Goal: Complete application form

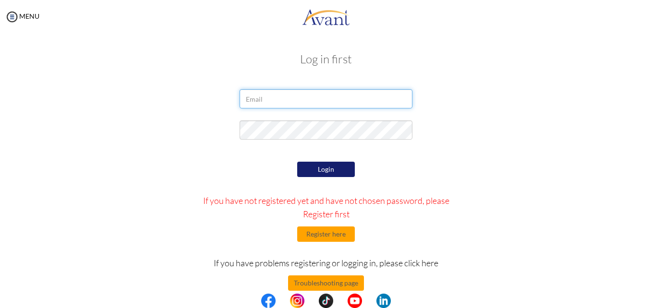
click at [355, 100] on input "email" at bounding box center [326, 98] width 173 height 19
type input "[EMAIL_ADDRESS][DOMAIN_NAME]"
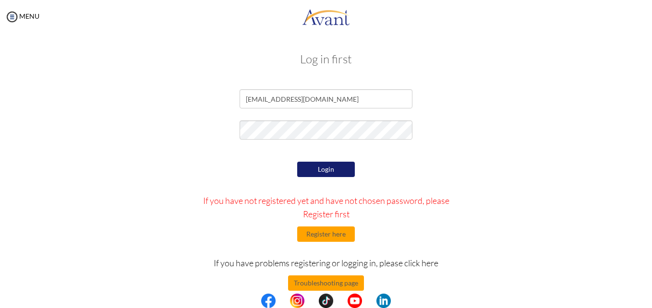
click at [335, 168] on button "Login" at bounding box center [326, 169] width 58 height 15
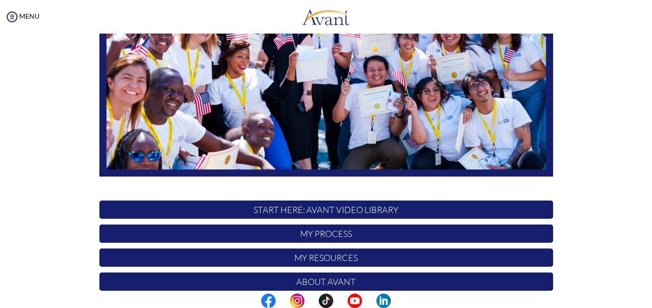
scroll to position [225, 0]
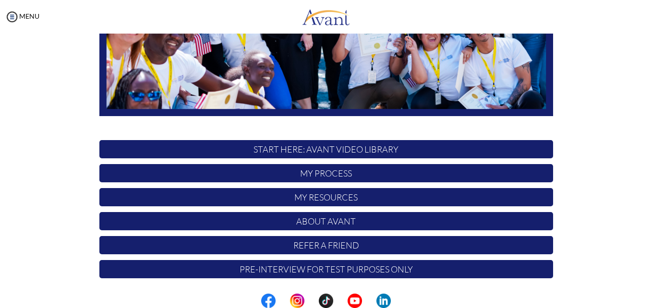
click at [376, 148] on p "START HERE: Avant Video Library" at bounding box center [326, 149] width 454 height 18
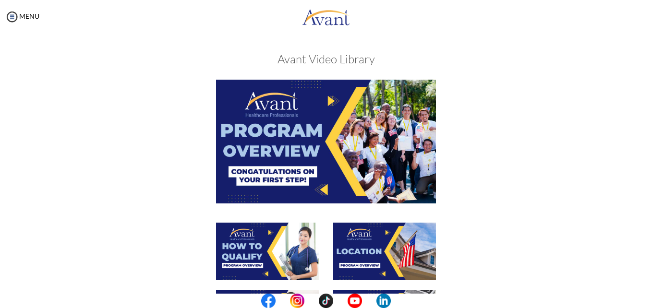
scroll to position [352, 0]
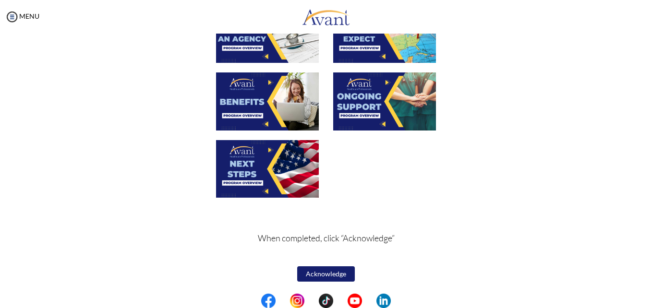
click at [336, 272] on button "Acknowledge" at bounding box center [326, 273] width 58 height 15
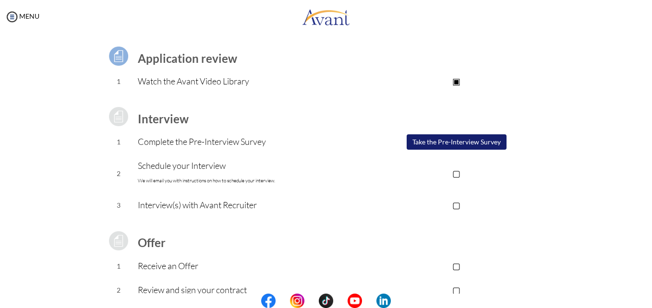
scroll to position [67, 0]
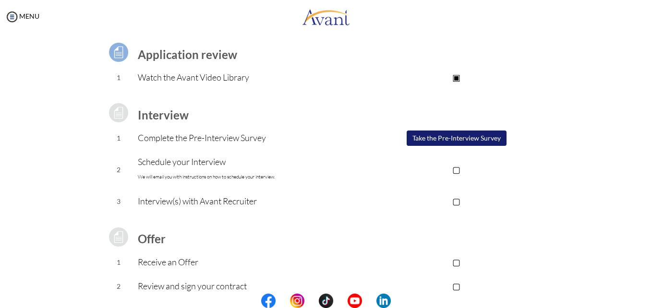
click at [445, 138] on button "Take the Pre-Interview Survey" at bounding box center [457, 138] width 100 height 15
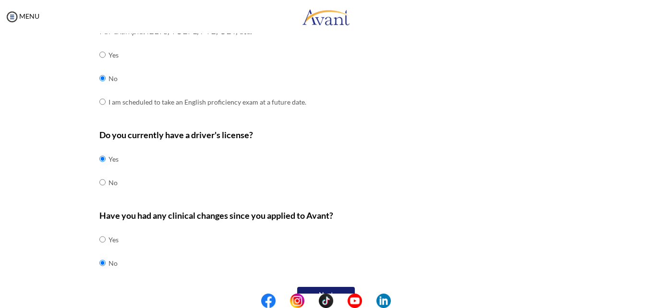
scroll to position [306, 0]
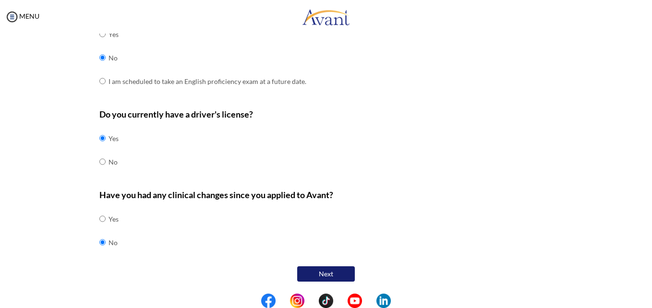
click at [321, 275] on button "Next" at bounding box center [326, 273] width 58 height 15
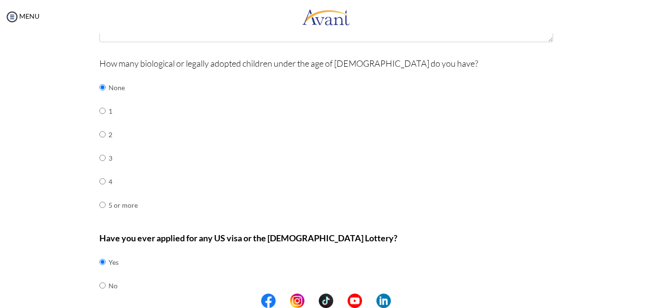
scroll to position [444, 0]
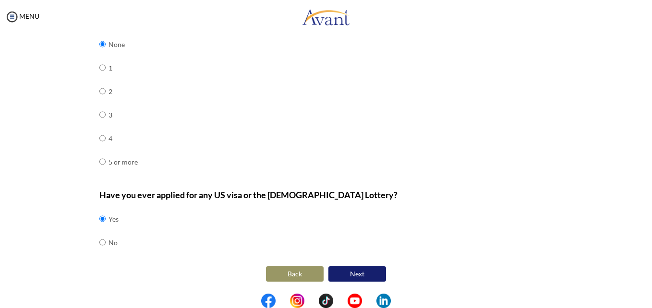
click at [349, 275] on button "Next" at bounding box center [357, 273] width 58 height 15
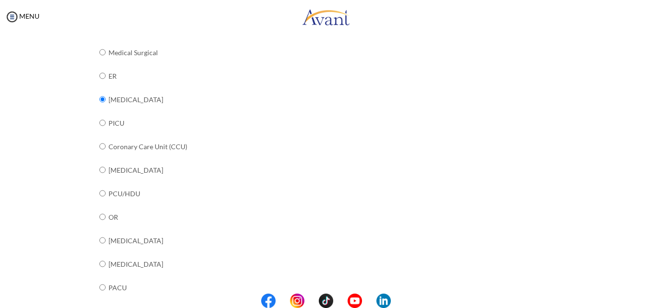
scroll to position [388, 0]
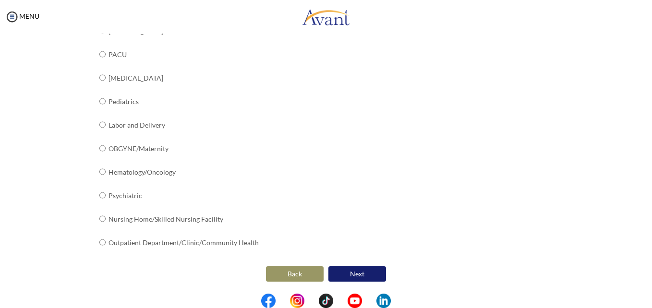
click at [373, 277] on button "Next" at bounding box center [357, 273] width 58 height 15
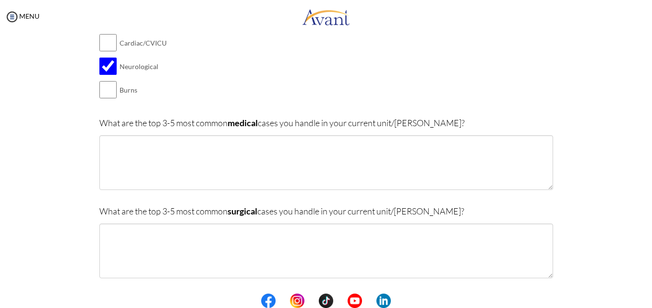
scroll to position [150, 0]
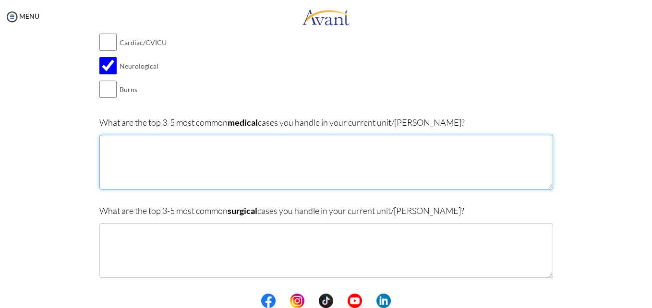
click at [245, 163] on textarea at bounding box center [326, 162] width 454 height 55
type textarea "R"
click at [149, 145] on textarea "[MEDICAL_DATA] ARDS" at bounding box center [326, 162] width 454 height 55
drag, startPoint x: 149, startPoint y: 145, endPoint x: 104, endPoint y: 142, distance: 45.2
click at [104, 142] on textarea "[MEDICAL_DATA] ARDS" at bounding box center [326, 162] width 454 height 55
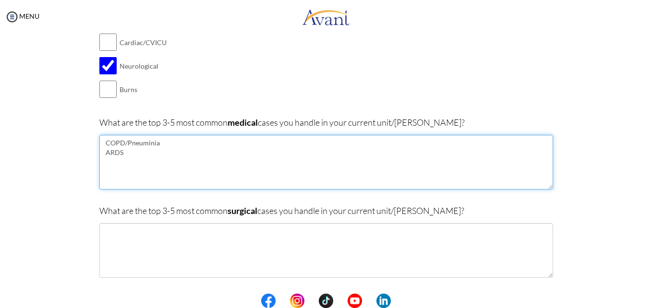
click at [118, 152] on textarea "COPD/Pneuminia ARDS" at bounding box center [326, 162] width 454 height 55
click at [140, 174] on textarea "COPD/Pneumonia ARDS [MEDICAL_DATA] Stroke" at bounding box center [326, 162] width 454 height 55
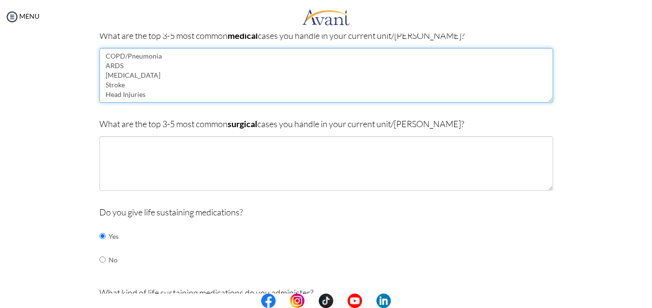
scroll to position [237, 0]
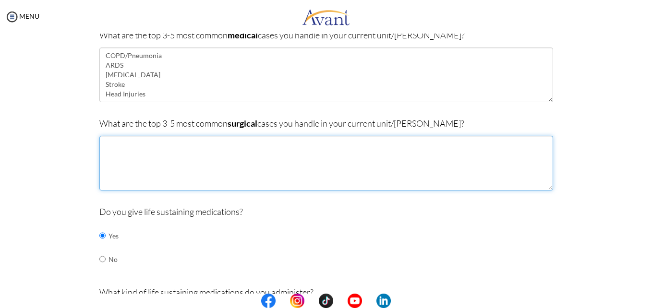
click at [166, 155] on textarea at bounding box center [326, 163] width 454 height 55
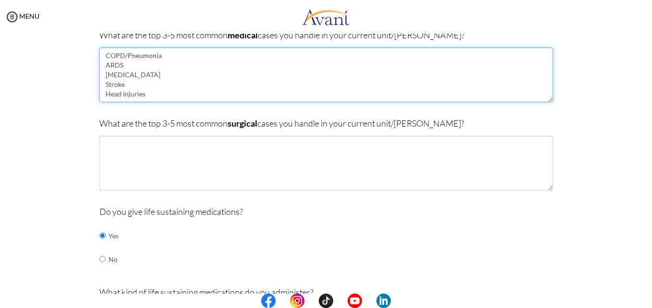
scroll to position [19, 0]
drag, startPoint x: 146, startPoint y: 92, endPoint x: 182, endPoint y: 82, distance: 37.5
click at [182, 82] on textarea "COPD/Pneumonia ARDS [MEDICAL_DATA] Stroke Head Injuries" at bounding box center [326, 75] width 454 height 55
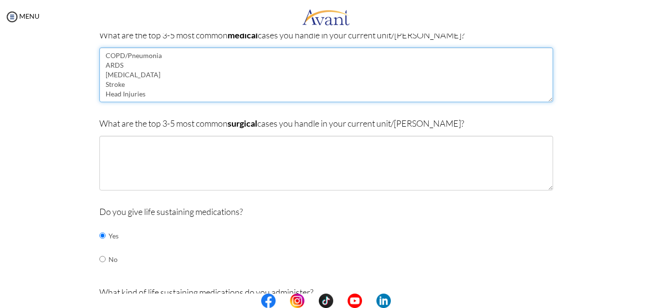
click at [125, 74] on textarea "COPD/Pneumonia ARDS [MEDICAL_DATA] Stroke Head Injuries" at bounding box center [326, 75] width 454 height 55
type textarea "COPD/Pneumonia ARDS [MEDICAL_DATA] Poisoning Stroke Head Injuries"
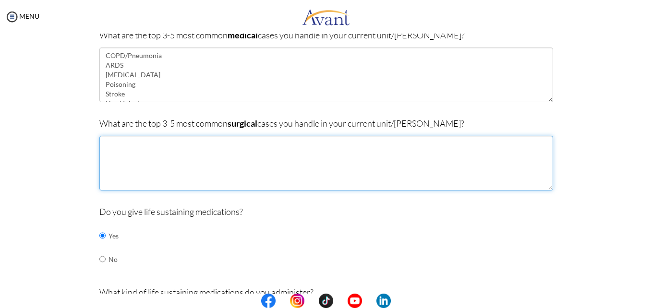
click at [133, 157] on textarea at bounding box center [326, 163] width 454 height 55
click at [175, 163] on textarea "Craniectomy Bowel Surgery Thoracic Trauma repair" at bounding box center [326, 163] width 454 height 55
drag, startPoint x: 175, startPoint y: 163, endPoint x: 95, endPoint y: 164, distance: 80.2
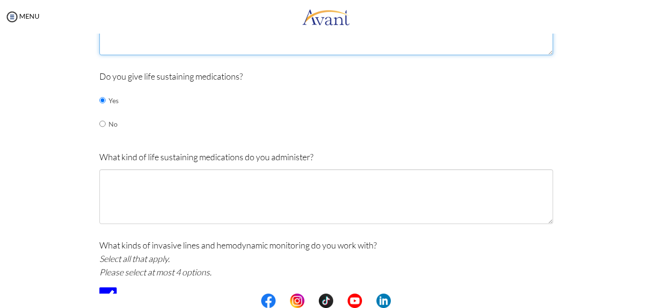
scroll to position [373, 0]
type textarea "Craniectomy Bowel Surgery Trauma Surgeries"
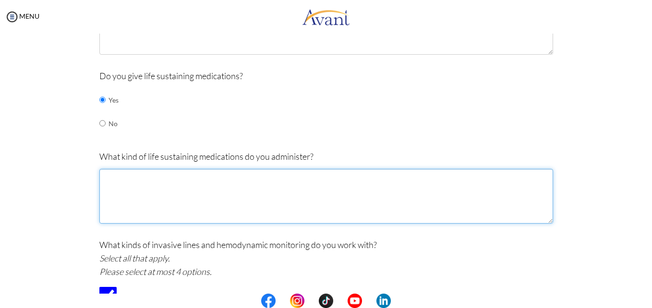
click at [131, 180] on textarea at bounding box center [326, 196] width 454 height 55
click at [206, 194] on textarea "Inotropes Antiarrhythmics such as" at bounding box center [326, 196] width 454 height 55
click at [197, 178] on textarea "Inotropes Antiarrhythmics such as [MEDICAL_DATA]" at bounding box center [326, 196] width 454 height 55
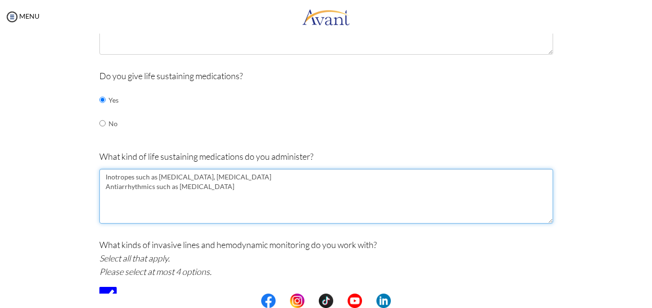
click at [224, 186] on textarea "Inotropes such as [MEDICAL_DATA], [MEDICAL_DATA] Antiarrhythmics such as [MEDIC…" at bounding box center [326, 196] width 454 height 55
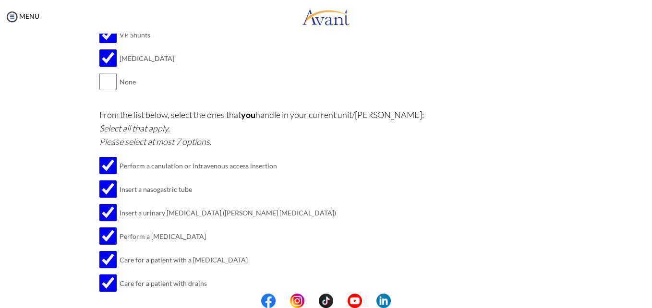
scroll to position [1266, 0]
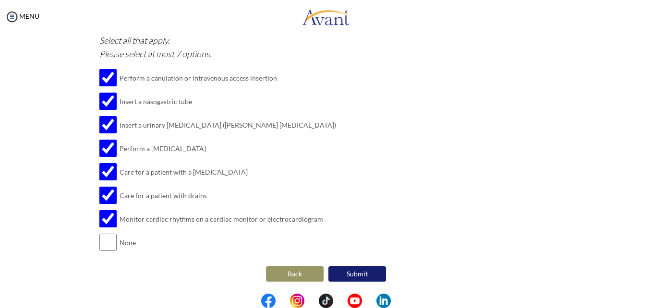
type textarea "Inotropes such as [MEDICAL_DATA], [MEDICAL_DATA] Antiarrhythmics such as [MEDIC…"
click at [357, 272] on button "Submit" at bounding box center [357, 273] width 58 height 15
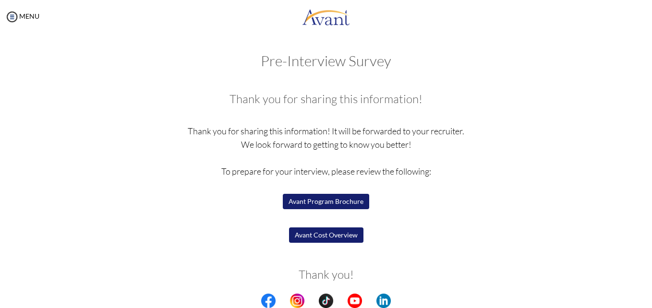
scroll to position [32, 0]
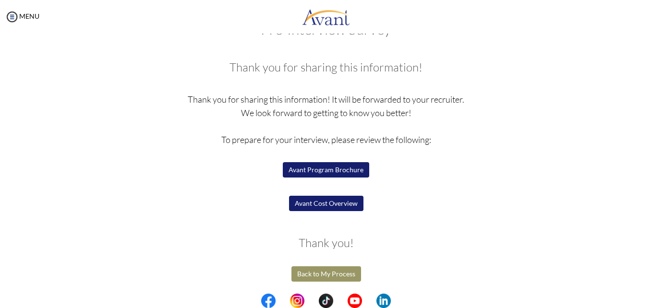
click at [331, 273] on button "Back to My Process" at bounding box center [326, 273] width 70 height 15
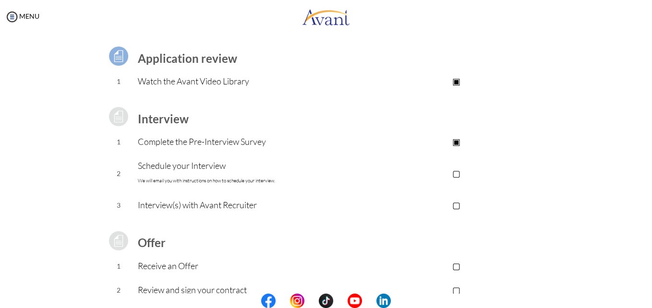
scroll to position [63, 0]
click at [457, 174] on p "▢" at bounding box center [456, 172] width 192 height 13
click at [456, 205] on p "▢" at bounding box center [456, 204] width 192 height 13
click at [453, 264] on p "▢" at bounding box center [456, 265] width 192 height 13
click at [453, 264] on p "▣" at bounding box center [456, 265] width 192 height 13
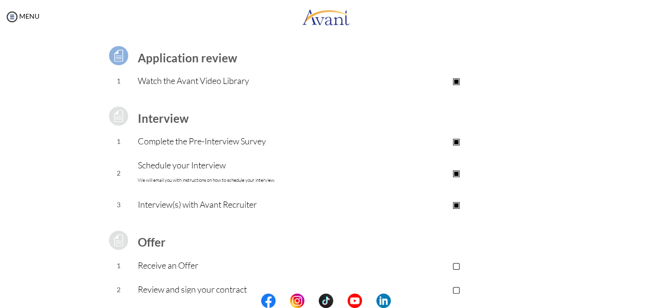
click at [457, 207] on p "▣" at bounding box center [456, 204] width 192 height 13
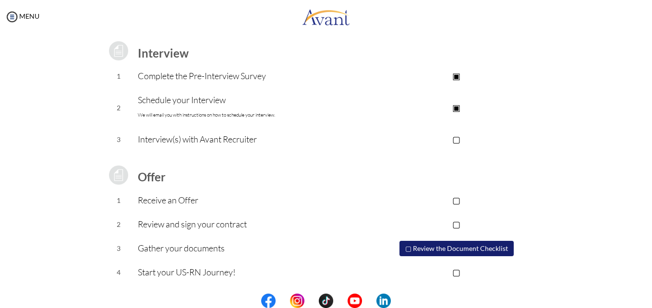
click at [481, 248] on button "▢ Review the Document Checklist" at bounding box center [456, 248] width 114 height 15
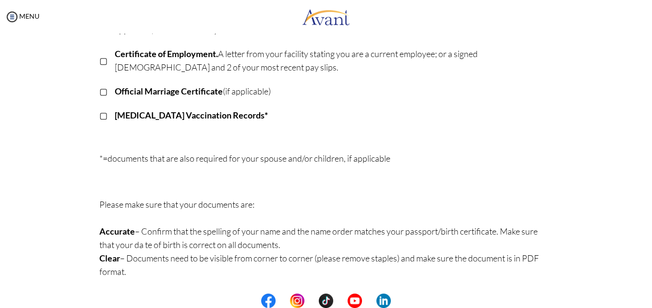
scroll to position [0, 0]
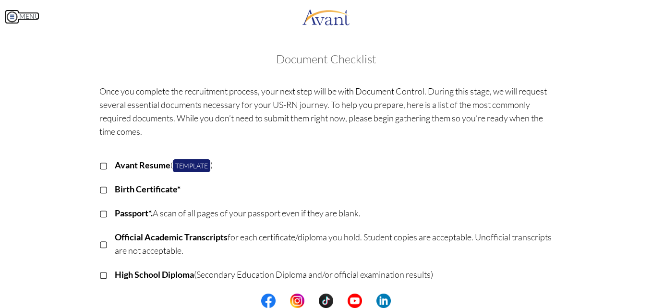
click at [11, 19] on img at bounding box center [12, 17] width 14 height 14
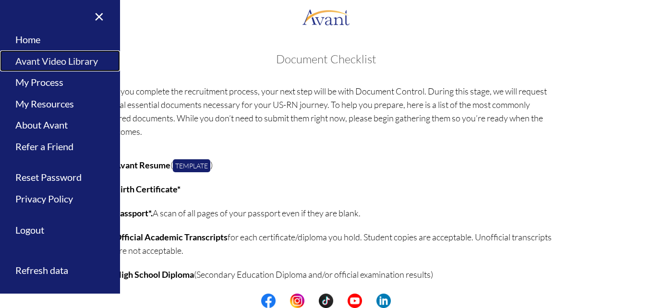
click at [55, 61] on link "Avant Video Library" at bounding box center [60, 61] width 120 height 22
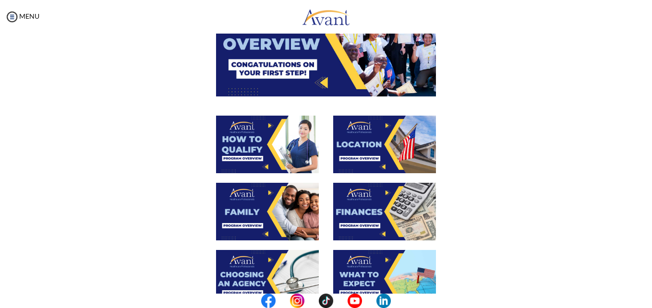
scroll to position [109, 0]
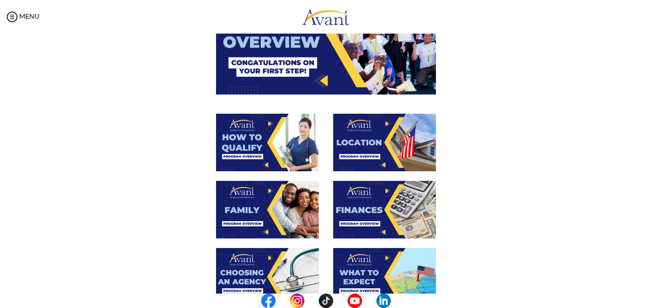
click at [271, 147] on img at bounding box center [267, 143] width 103 height 58
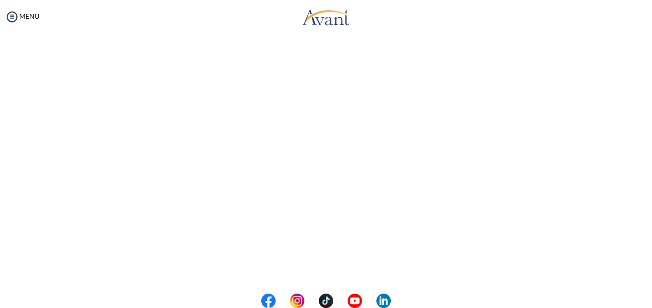
scroll to position [164, 0]
